Goal: Transaction & Acquisition: Purchase product/service

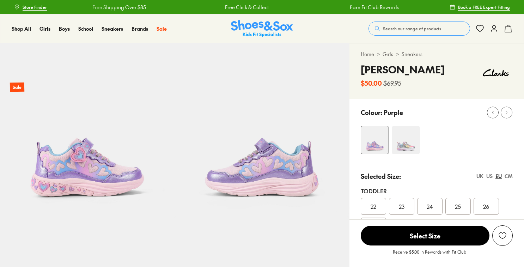
select select "*"
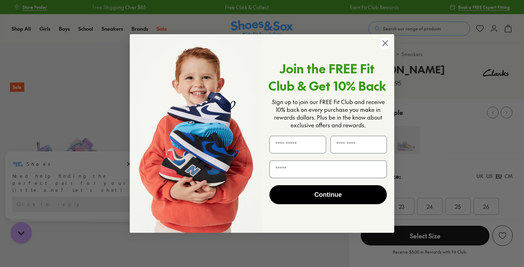
click at [384, 44] on icon "Close dialog" at bounding box center [385, 43] width 12 height 12
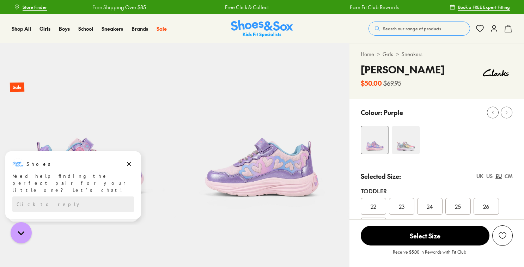
click at [411, 32] on button "Search our range of products" at bounding box center [420, 29] width 102 height 14
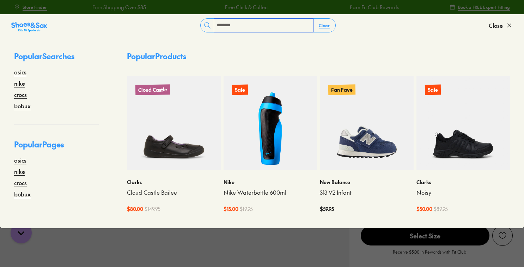
type input "********"
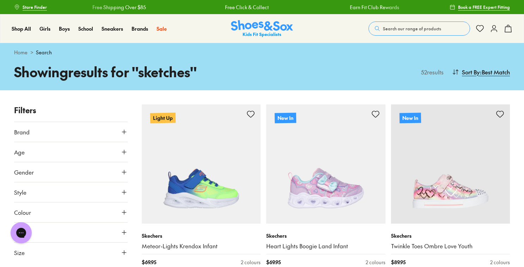
click at [488, 73] on span ": Best Match" at bounding box center [495, 72] width 30 height 8
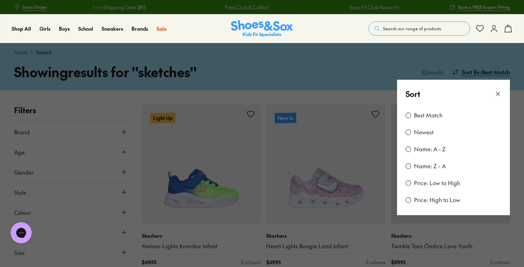
click at [422, 182] on label "Price: Low to High" at bounding box center [437, 183] width 46 height 8
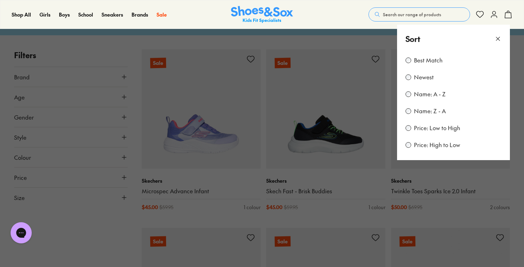
click at [517, 65] on button at bounding box center [262, 133] width 524 height 267
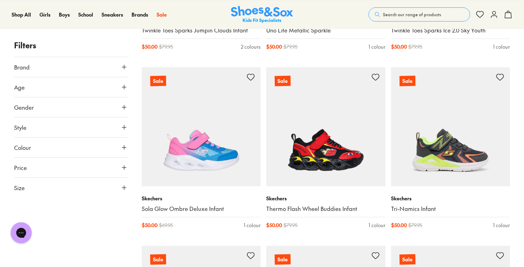
scroll to position [443, 0]
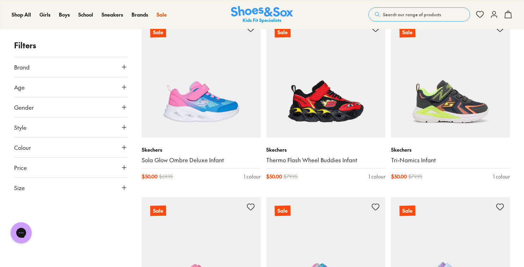
click at [23, 183] on span "Size" at bounding box center [19, 187] width 11 height 8
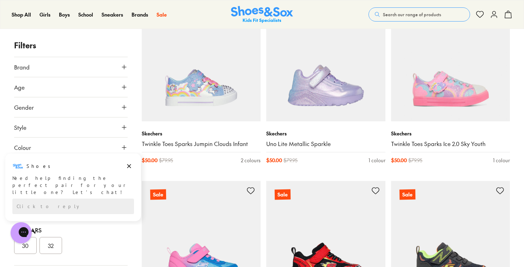
scroll to position [267, 0]
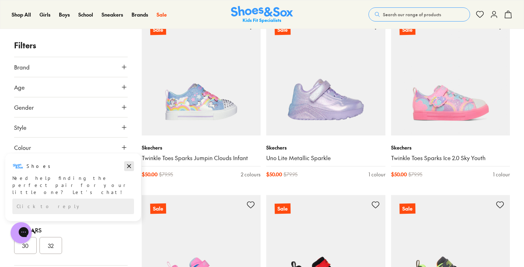
click at [130, 165] on icon "Dismiss campaign" at bounding box center [129, 166] width 4 height 4
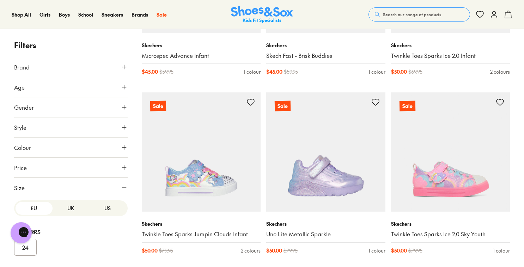
scroll to position [161, 0]
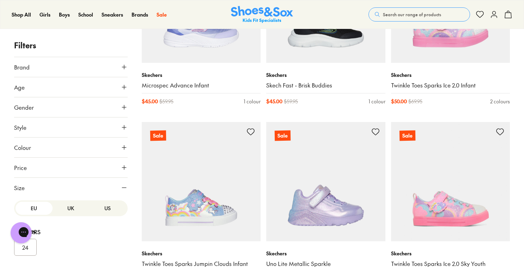
click at [94, 206] on button "US" at bounding box center [107, 208] width 37 height 13
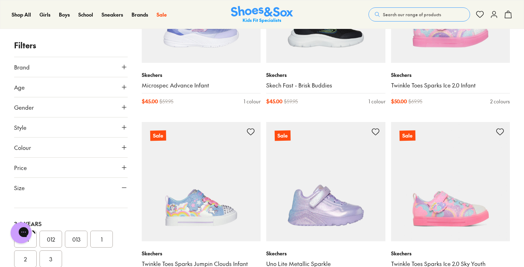
scroll to position [141, 0]
click at [105, 226] on button "1" at bounding box center [101, 228] width 23 height 17
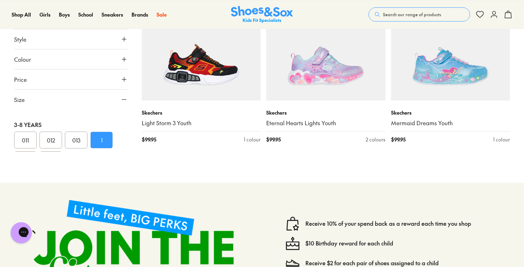
scroll to position [670, 0]
